Goal: Transaction & Acquisition: Purchase product/service

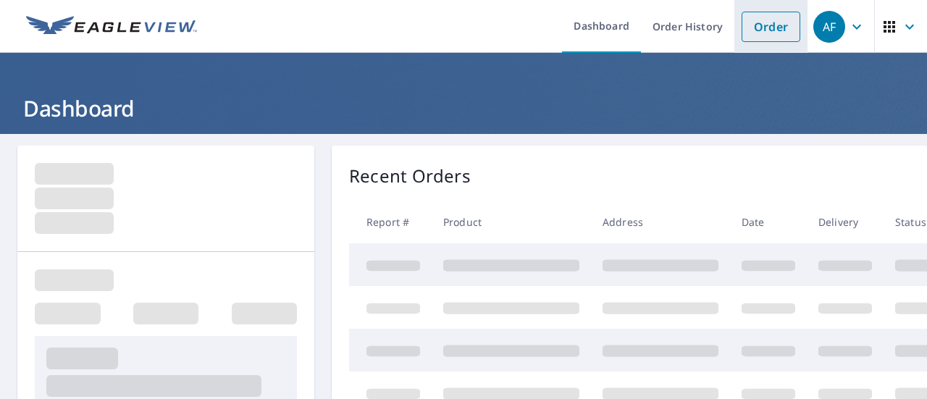
click at [762, 23] on link "Order" at bounding box center [771, 27] width 59 height 30
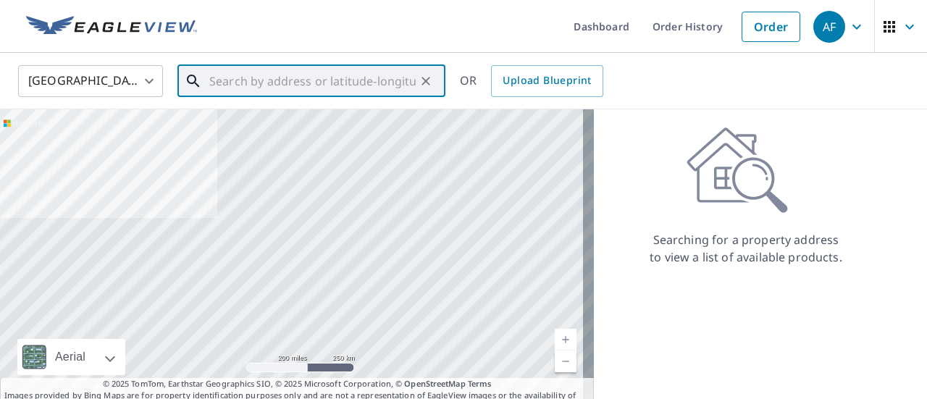
click at [301, 83] on input "text" at bounding box center [312, 81] width 207 height 41
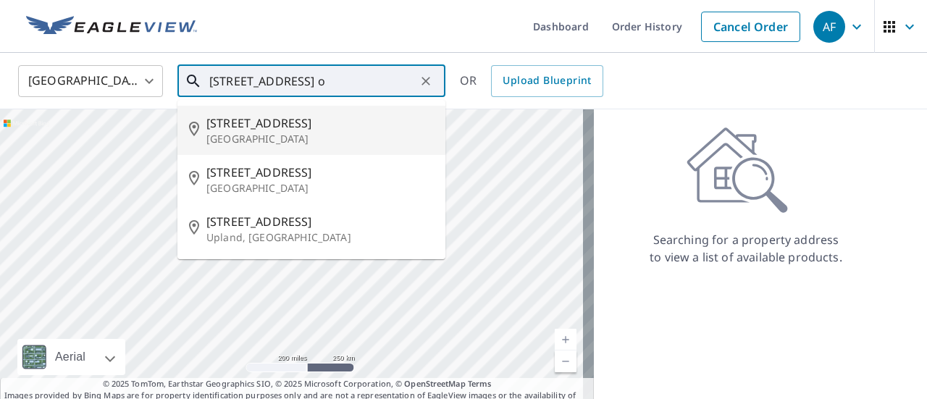
click at [262, 129] on span "[STREET_ADDRESS]" at bounding box center [321, 122] width 228 height 17
type input "[STREET_ADDRESS]"
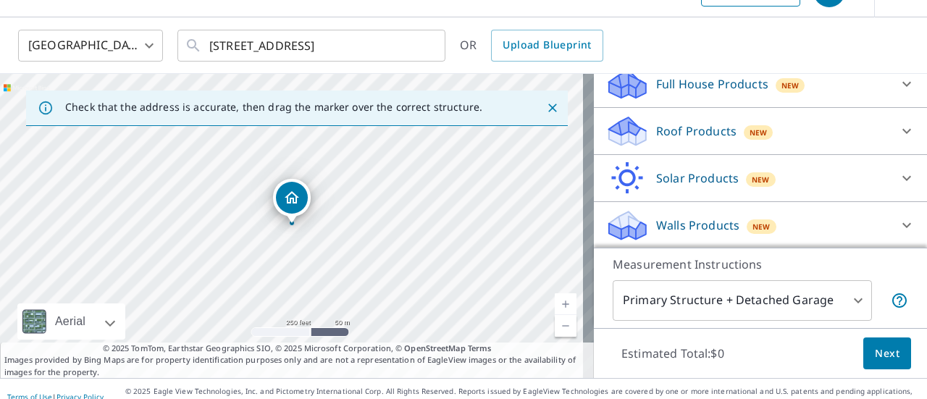
scroll to position [51, 0]
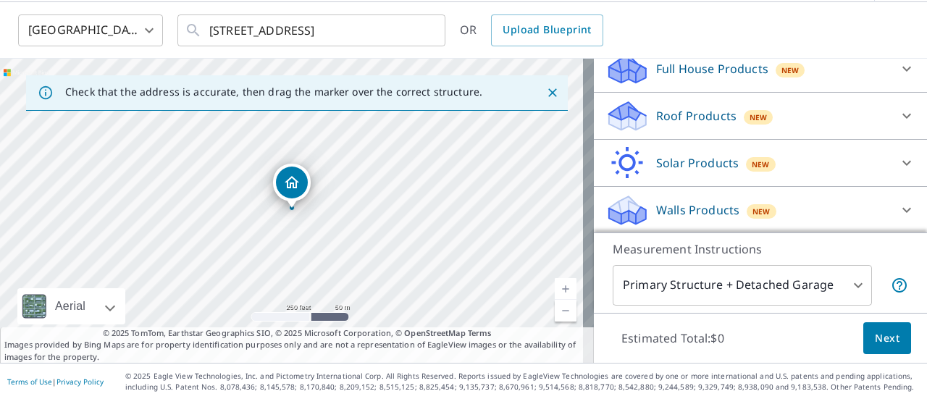
click at [898, 120] on icon at bounding box center [906, 115] width 17 height 17
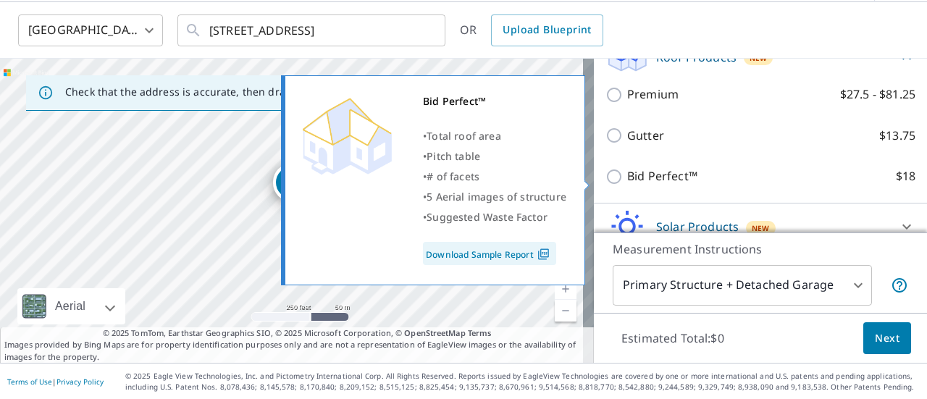
click at [651, 175] on p "Bid Perfect™" at bounding box center [662, 176] width 70 height 18
click at [627, 175] on input "Bid Perfect™ $18" at bounding box center [617, 176] width 22 height 17
checkbox input "true"
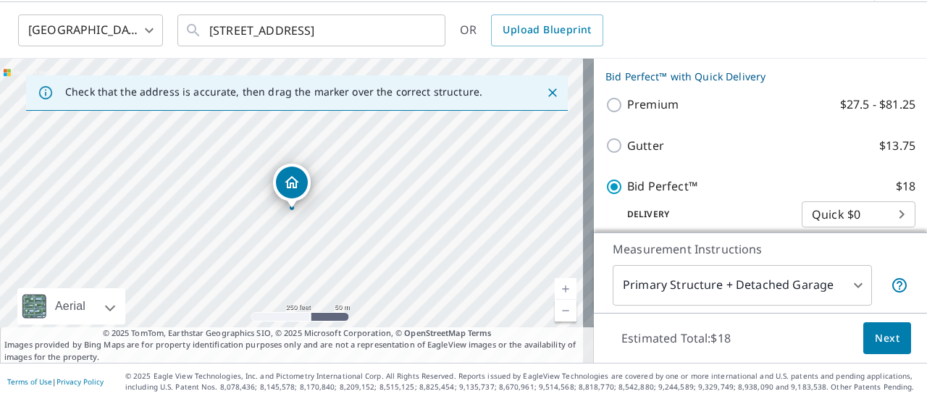
scroll to position [235, 0]
click at [882, 336] on span "Next" at bounding box center [887, 339] width 25 height 18
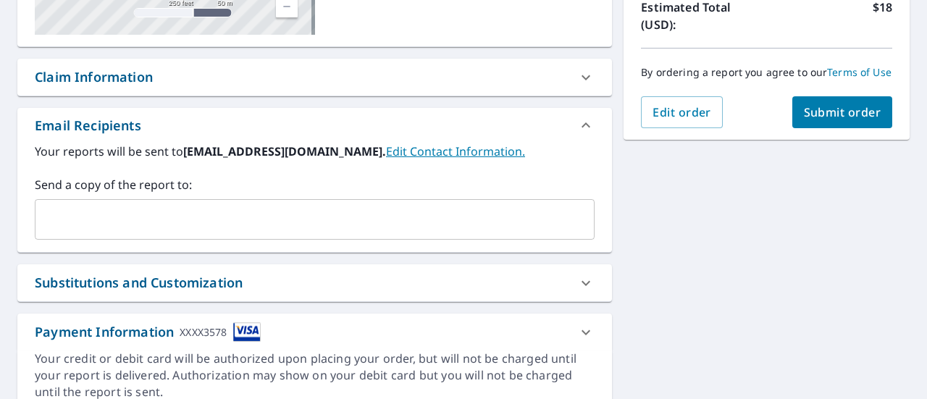
scroll to position [341, 0]
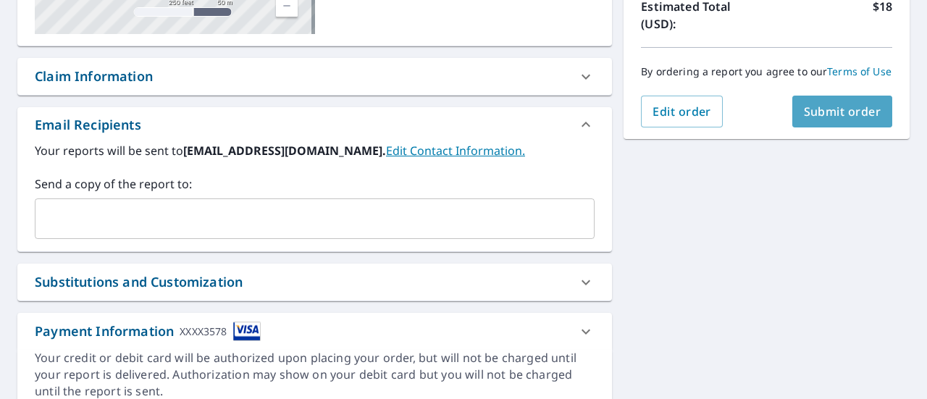
click at [834, 115] on button "Submit order" at bounding box center [843, 112] width 101 height 32
checkbox input "true"
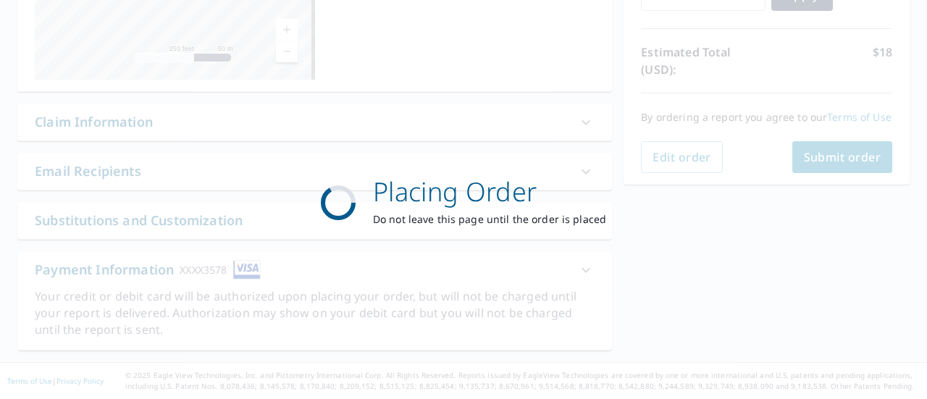
scroll to position [293, 0]
